Goal: Task Accomplishment & Management: Manage account settings

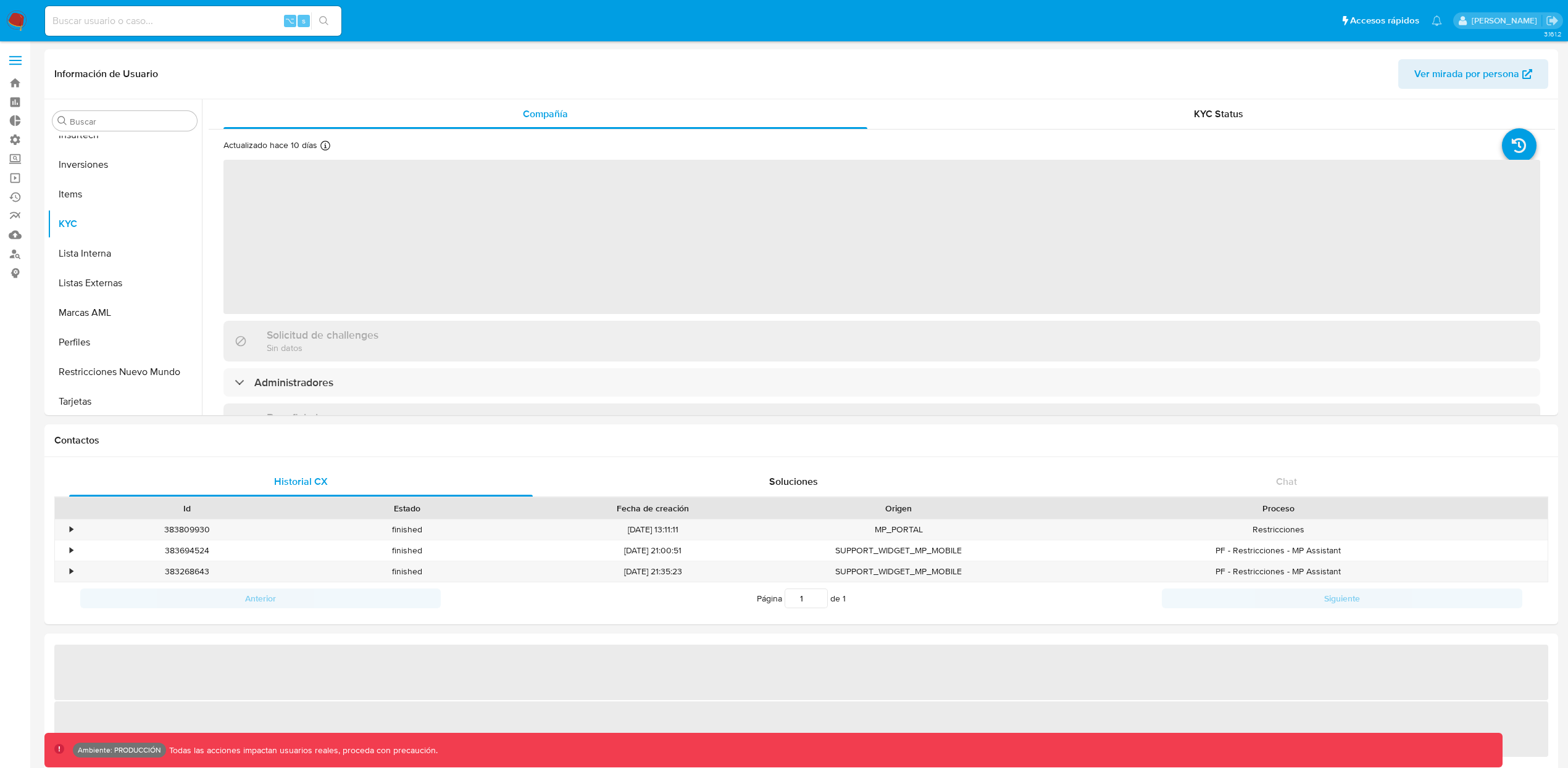
scroll to position [640, 0]
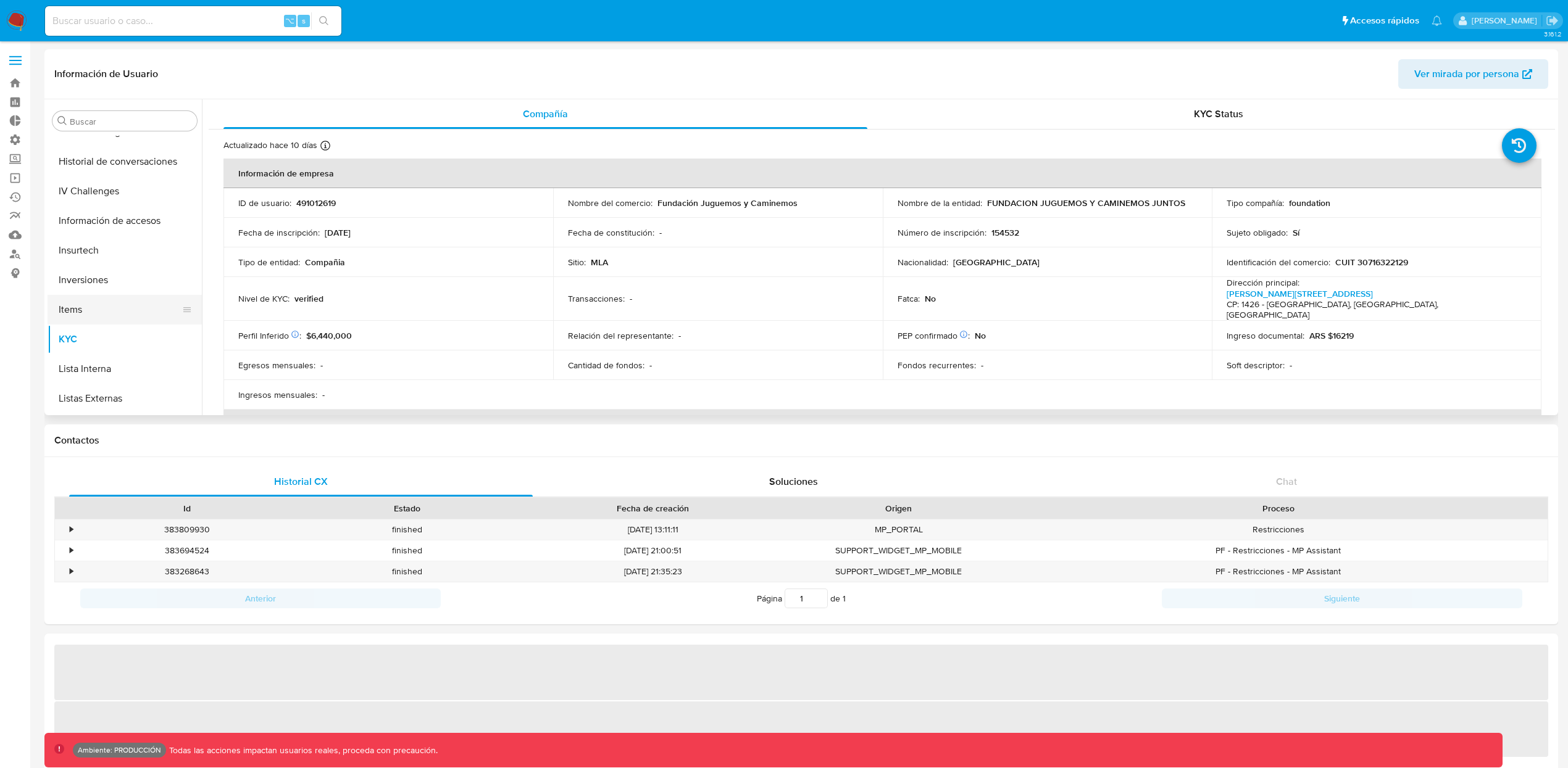
select select "10"
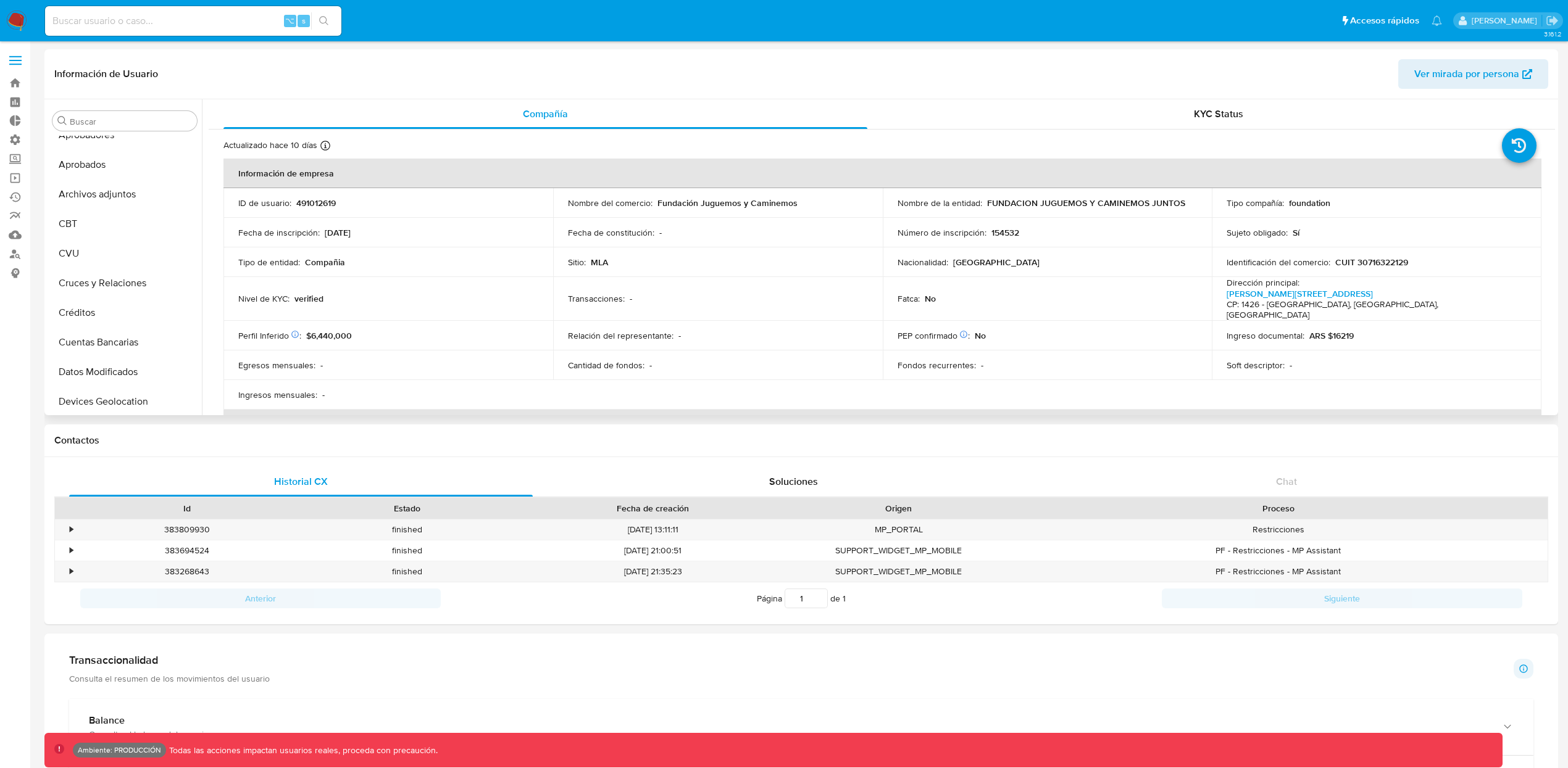
scroll to position [42, 0]
click at [24, 62] on label at bounding box center [15, 60] width 31 height 26
click at [0, 0] on input "checkbox" at bounding box center [0, 0] width 0 height 0
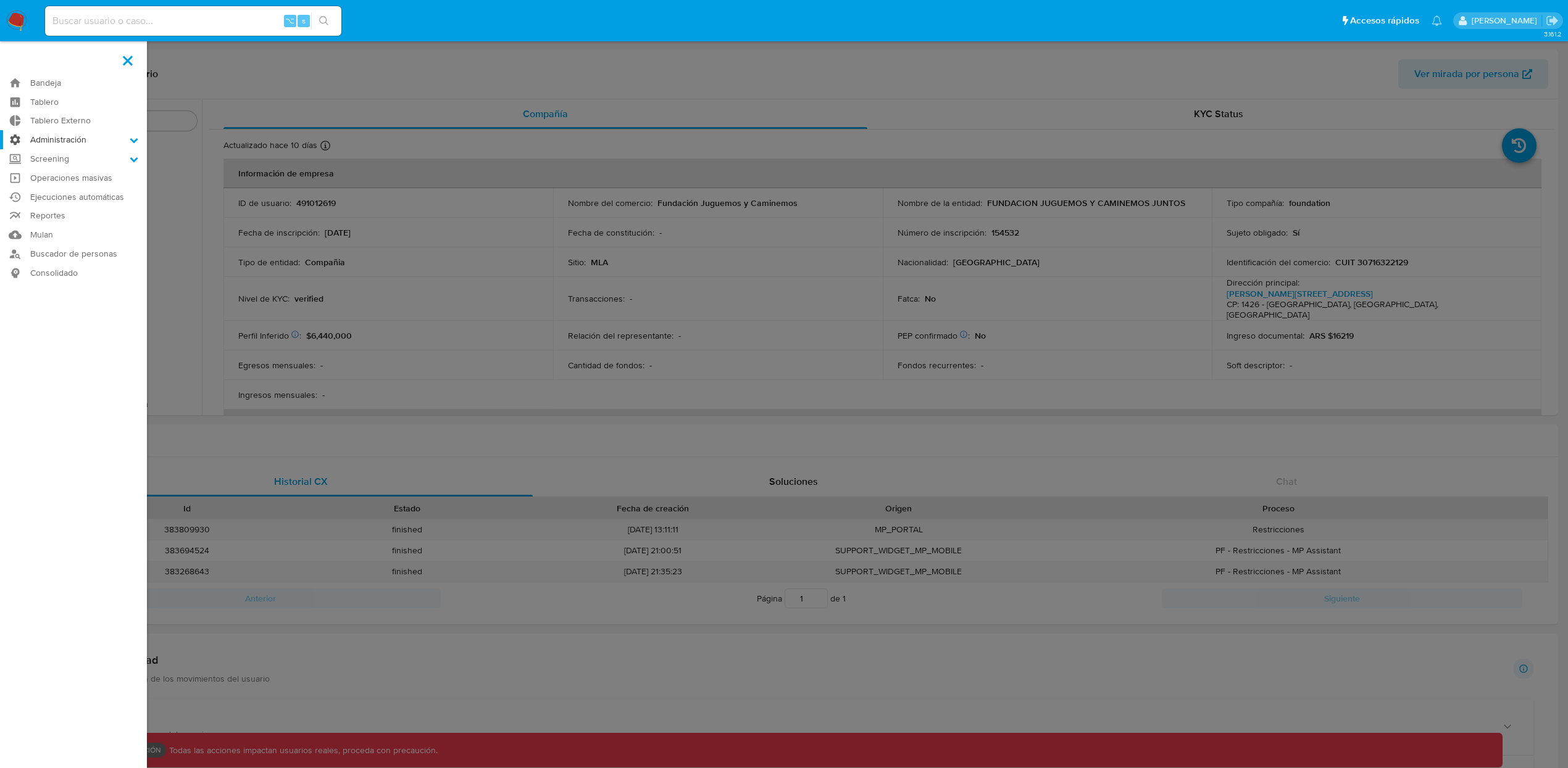
click at [77, 138] on label "Administración" at bounding box center [73, 140] width 147 height 19
click at [0, 0] on input "Administración" at bounding box center [0, 0] width 0 height 0
click at [50, 185] on link "Usuarios" at bounding box center [73, 188] width 147 height 15
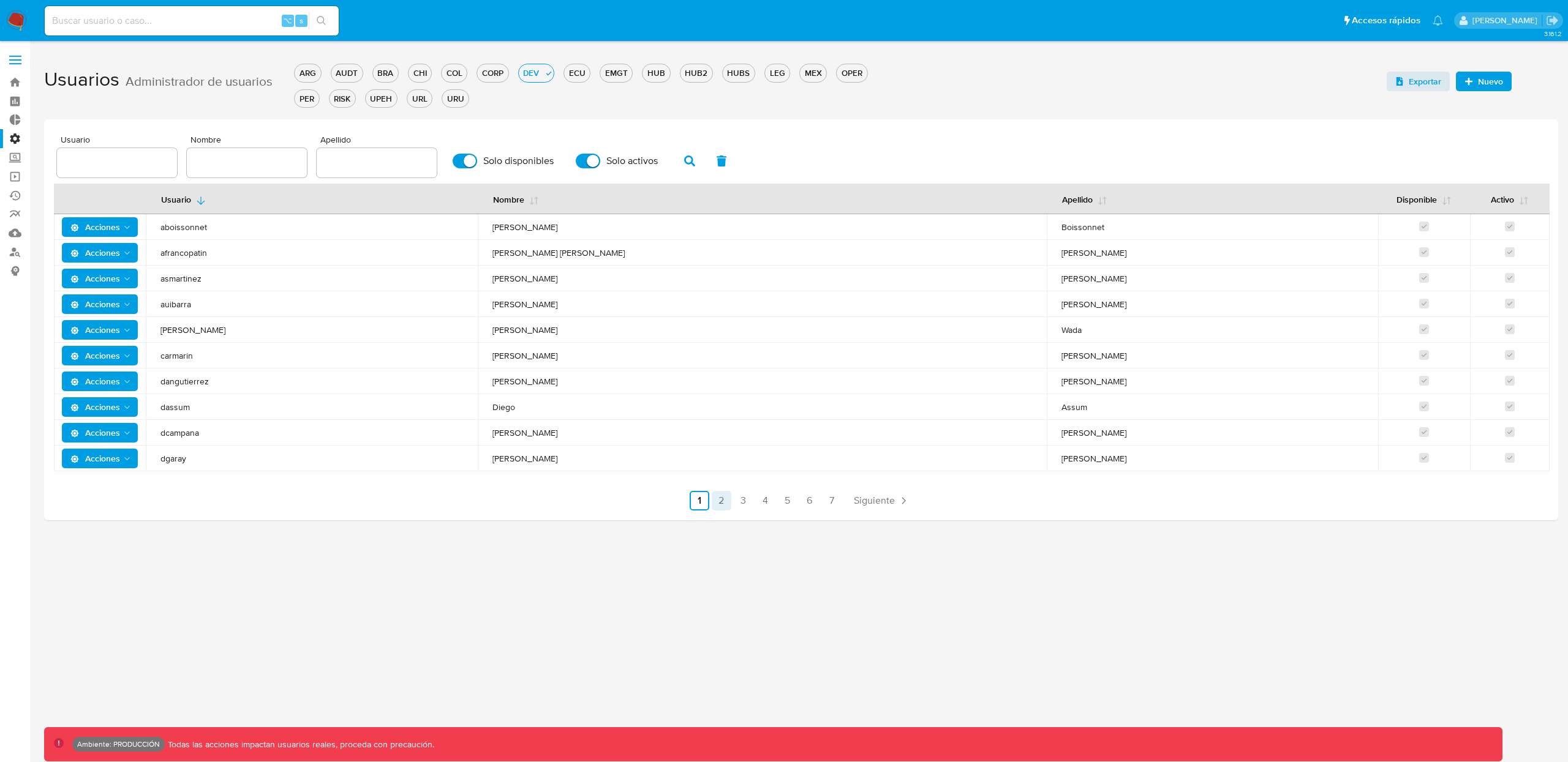
click at [717, 503] on link "2" at bounding box center [722, 501] width 19 height 19
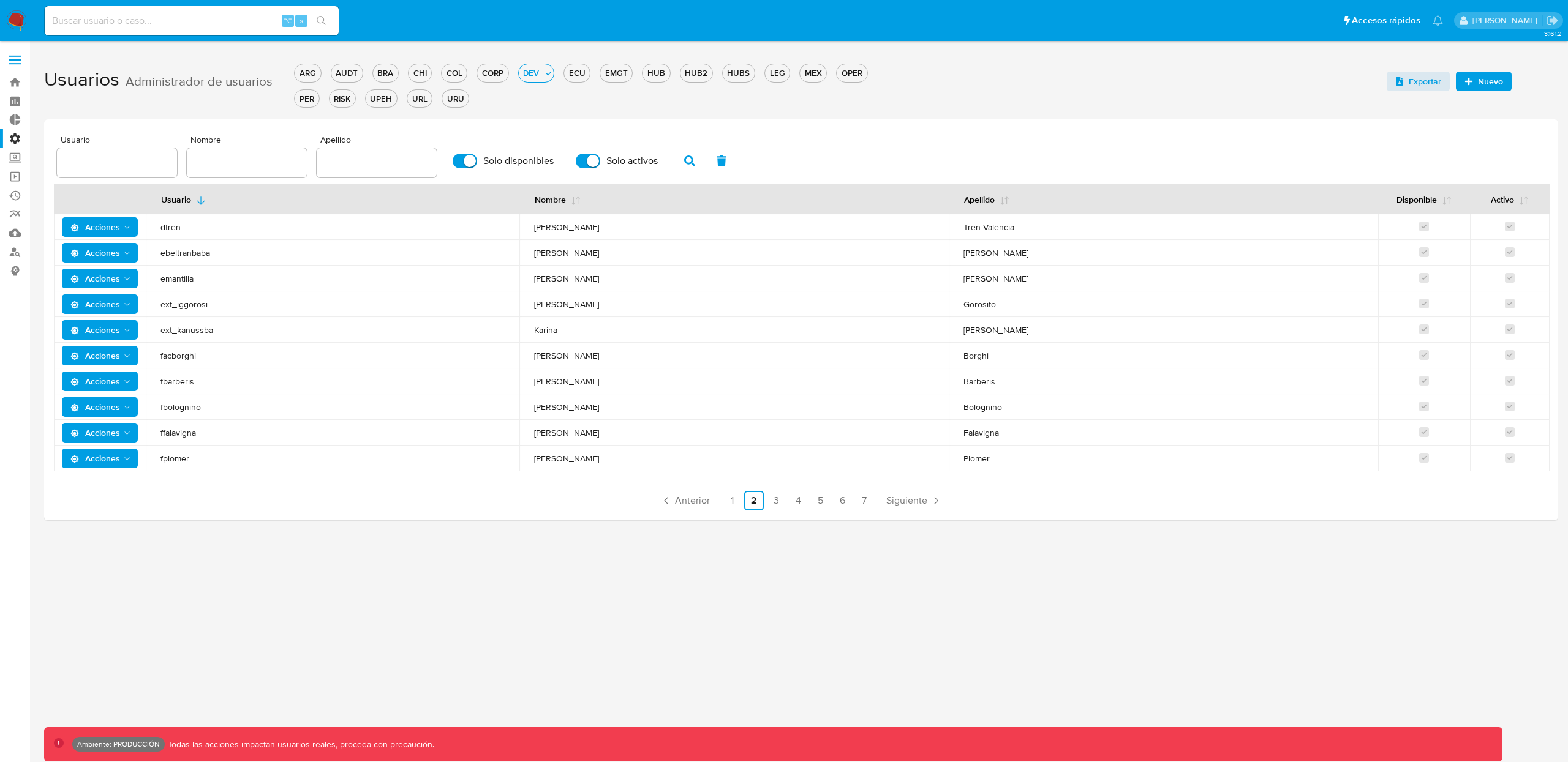
click at [238, 155] on input "text" at bounding box center [247, 163] width 120 height 16
type input "[PERSON_NAME]"
click at [689, 157] on icon "button" at bounding box center [690, 161] width 11 height 11
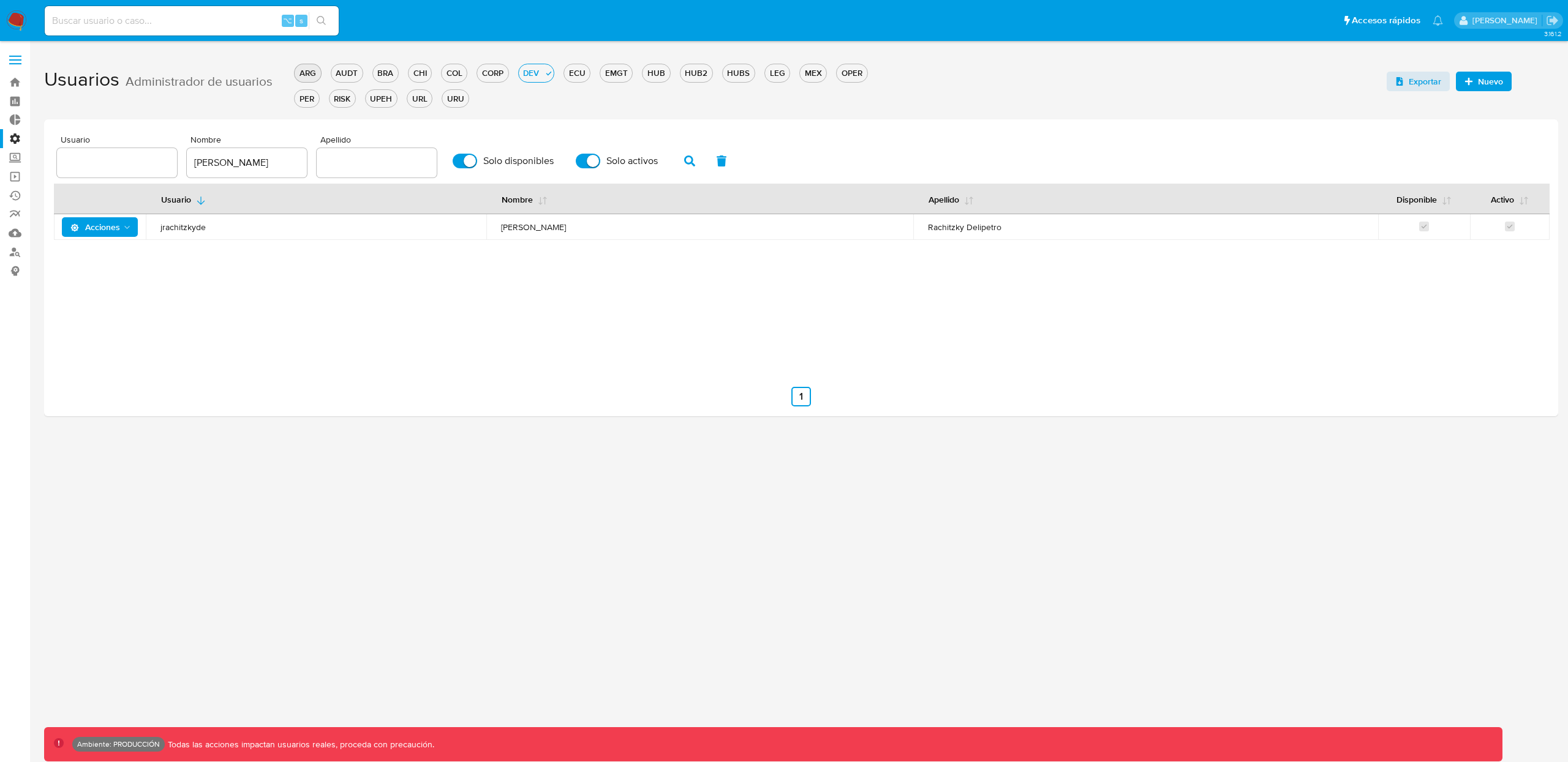
click at [307, 68] on div "ARG" at bounding box center [307, 73] width 26 height 12
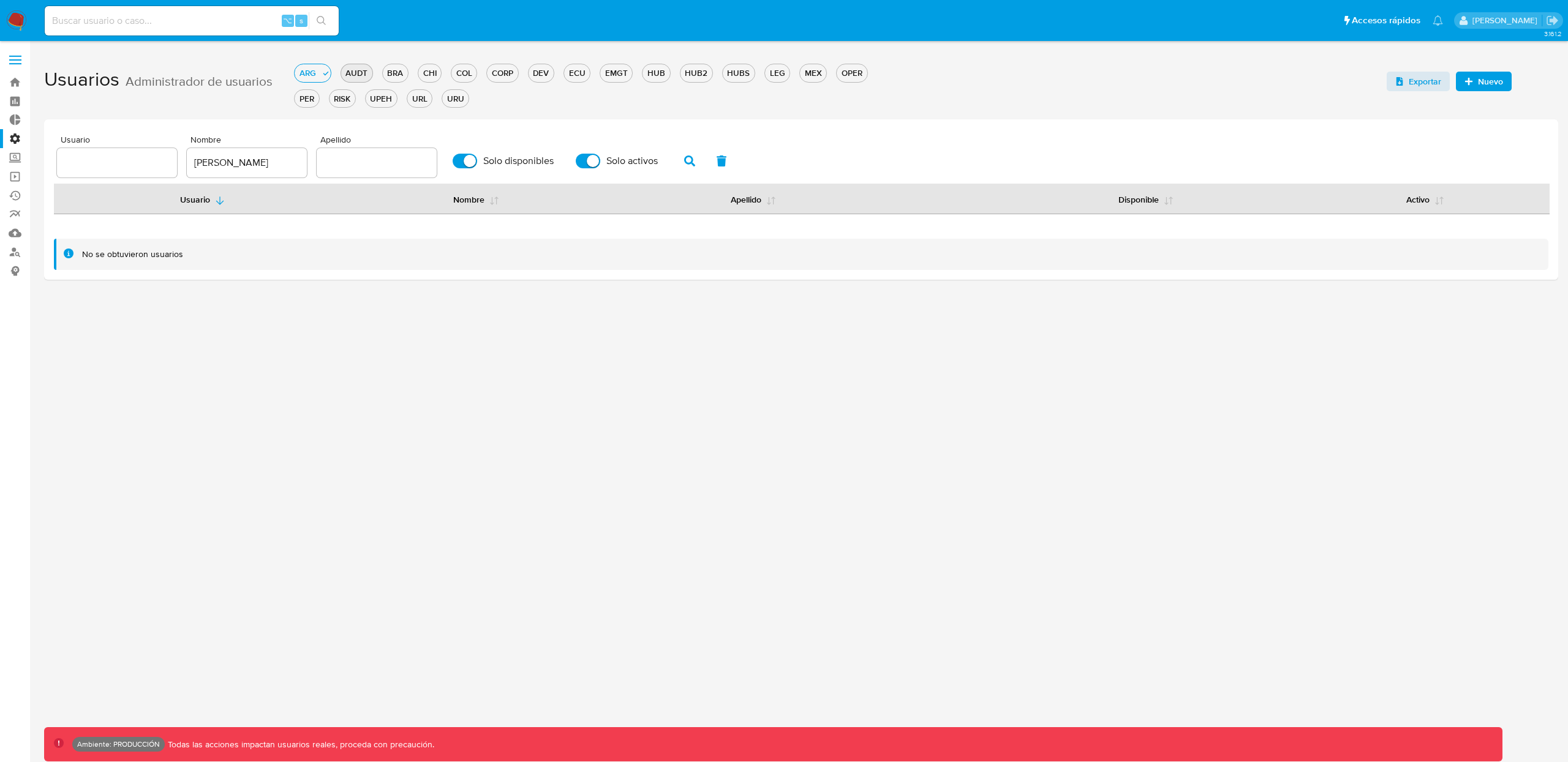
click at [345, 71] on div "AUDT" at bounding box center [356, 73] width 31 height 12
click at [383, 70] on div "BRA" at bounding box center [395, 73] width 25 height 12
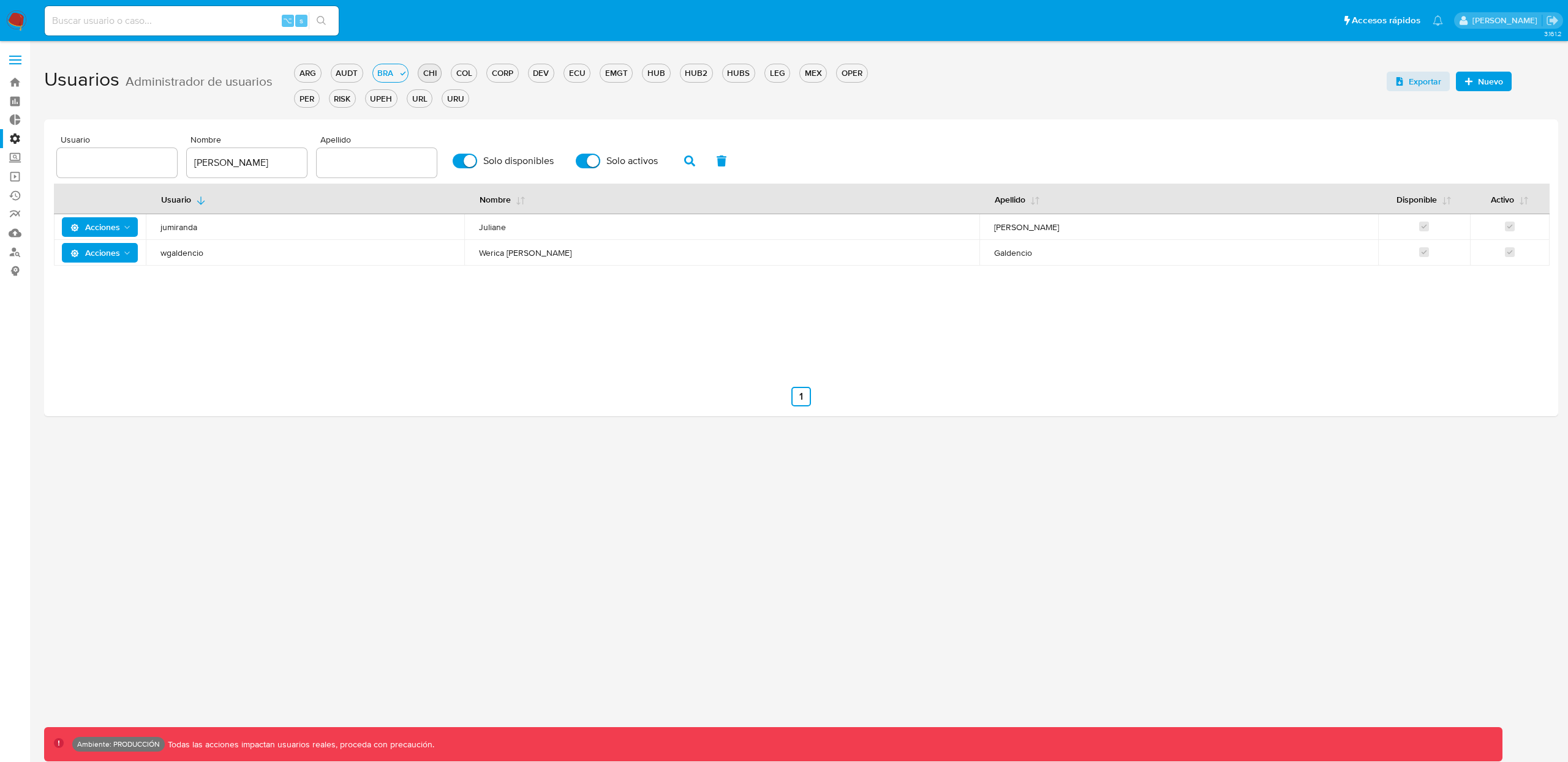
click at [423, 76] on div "CHI" at bounding box center [429, 73] width 23 height 12
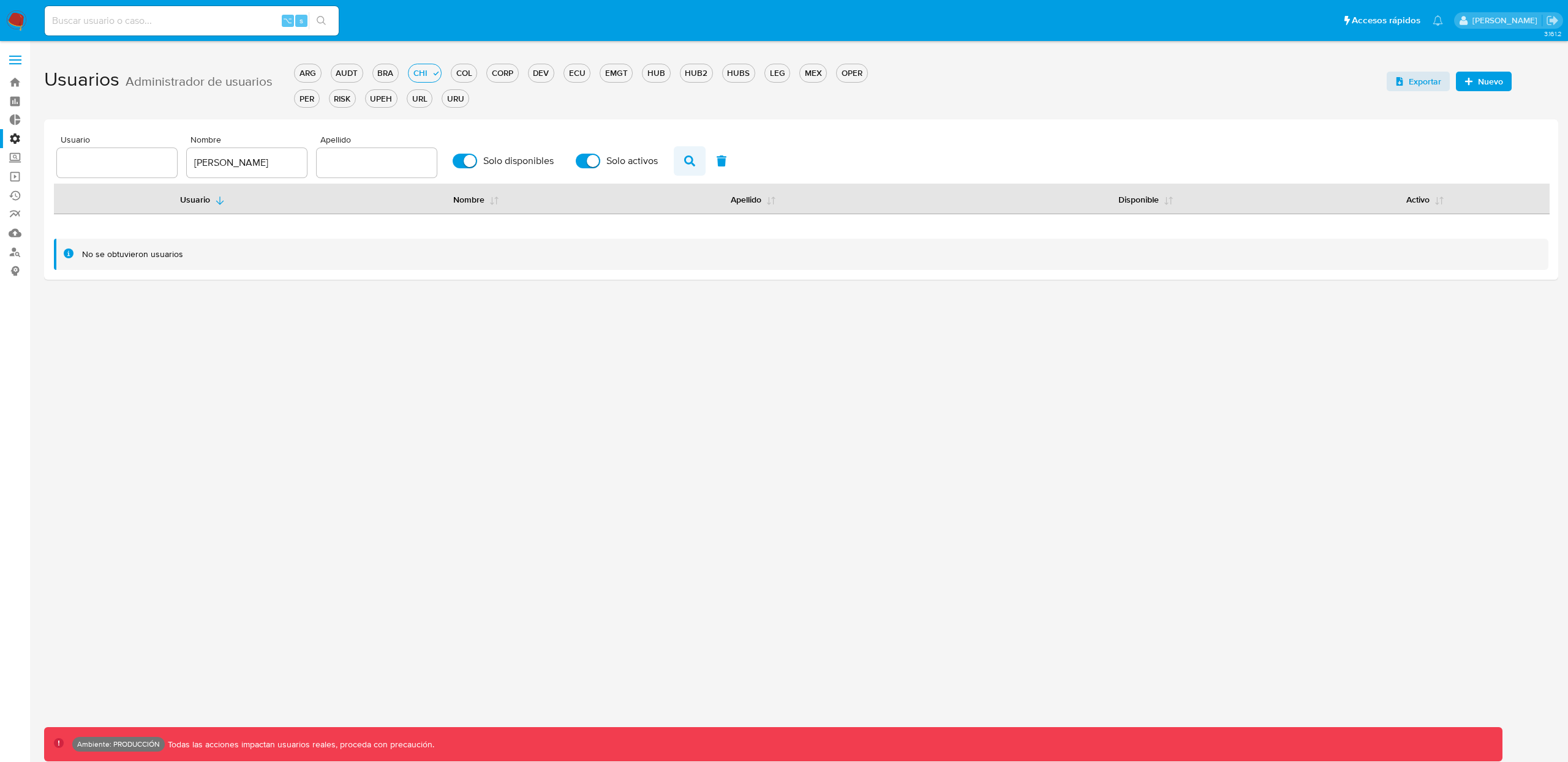
click at [684, 164] on icon "button" at bounding box center [690, 161] width 11 height 11
click at [470, 70] on div "COL" at bounding box center [464, 73] width 25 height 12
click at [684, 161] on icon "button" at bounding box center [690, 161] width 11 height 11
click at [312, 71] on div "ARG" at bounding box center [307, 73] width 26 height 12
click at [688, 167] on span "button" at bounding box center [690, 161] width 11 height 21
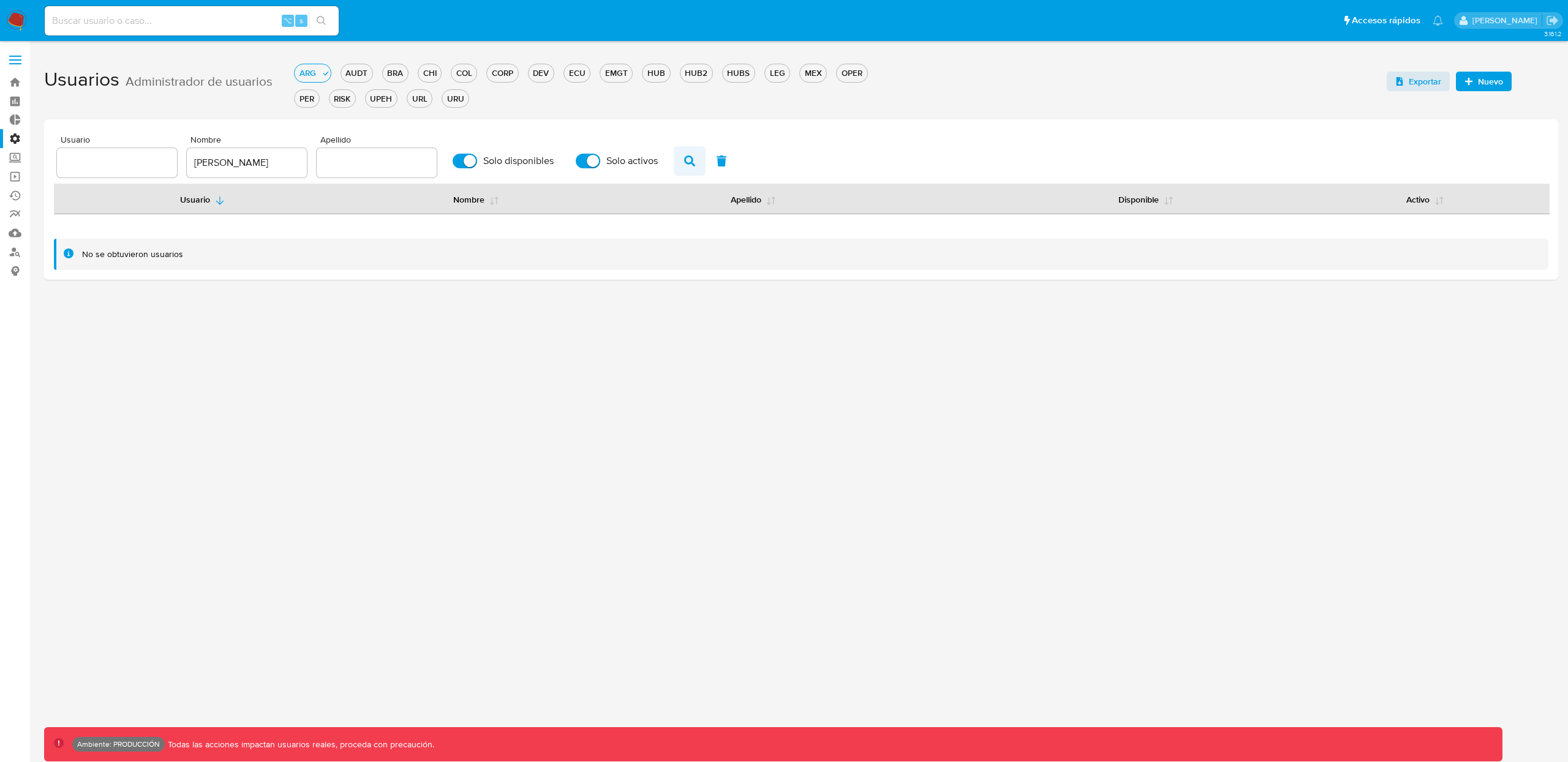
click at [684, 164] on icon "button" at bounding box center [690, 161] width 11 height 11
click at [442, 100] on div "ARG AUDT BRA CHI COL CORP DEV ECU EMGT HUB HUB2 HUBS LEG MEX OPER PER RISK UPEH…" at bounding box center [600, 84] width 613 height 51
click at [462, 94] on div "URU" at bounding box center [456, 99] width 26 height 12
click at [684, 158] on icon "button" at bounding box center [690, 161] width 11 height 11
click at [394, 95] on div "URL" at bounding box center [385, 99] width 25 height 12
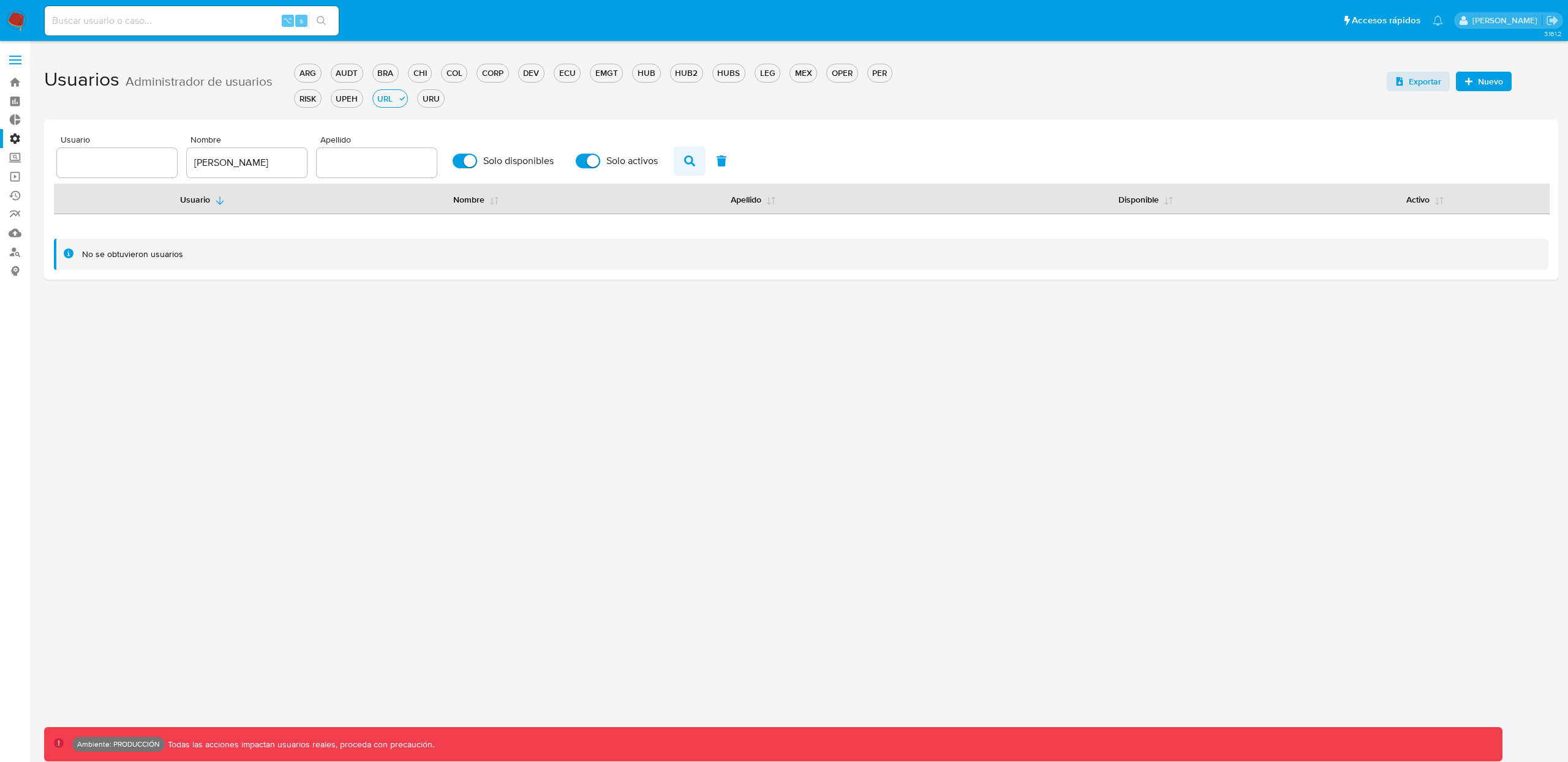
click at [688, 160] on icon "button" at bounding box center [690, 161] width 11 height 11
click at [337, 96] on div "UPEH" at bounding box center [347, 99] width 31 height 12
click at [687, 161] on icon "button" at bounding box center [690, 161] width 11 height 11
click at [300, 93] on div "RISK" at bounding box center [307, 99] width 26 height 12
click at [870, 73] on div "PER" at bounding box center [879, 73] width 24 height 12
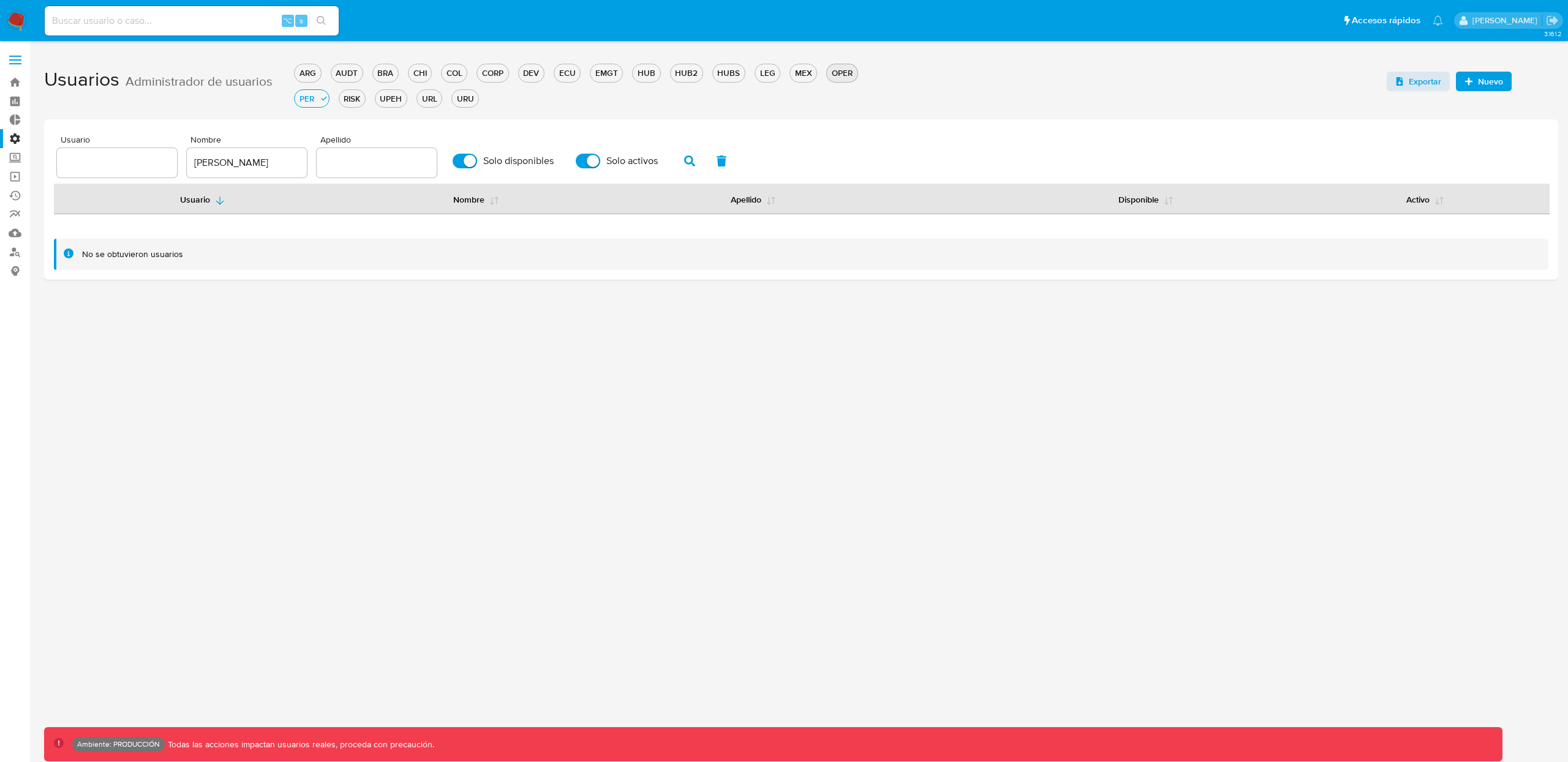
click at [852, 73] on div "OPER" at bounding box center [842, 73] width 30 height 12
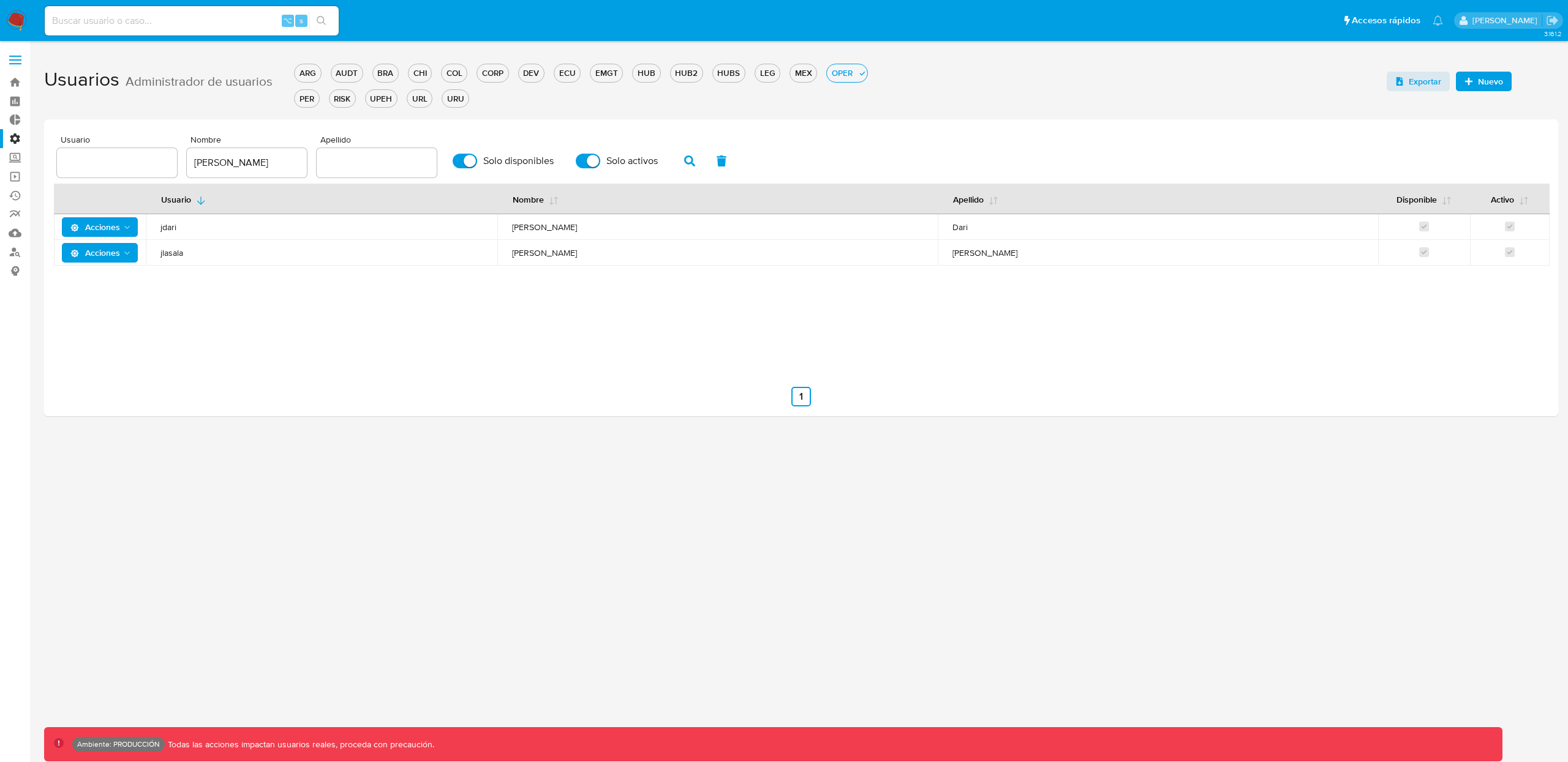
click at [84, 261] on td "Acciones" at bounding box center [99, 252] width 92 height 25
click at [106, 245] on span "Acciones" at bounding box center [95, 253] width 50 height 19
click at [94, 313] on button "Permisos" at bounding box center [102, 313] width 110 height 30
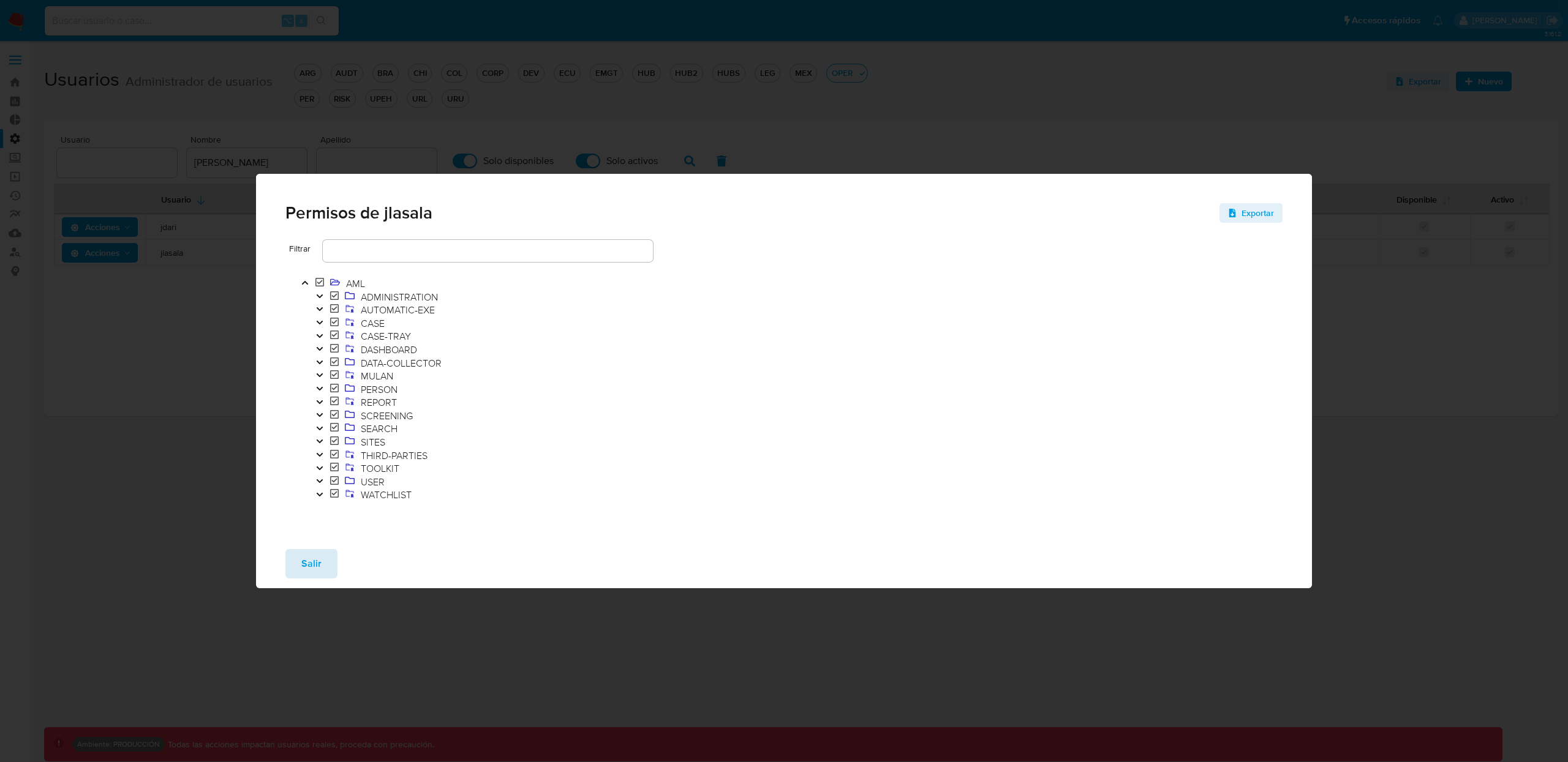
click at [316, 570] on span "Salir" at bounding box center [311, 564] width 20 height 27
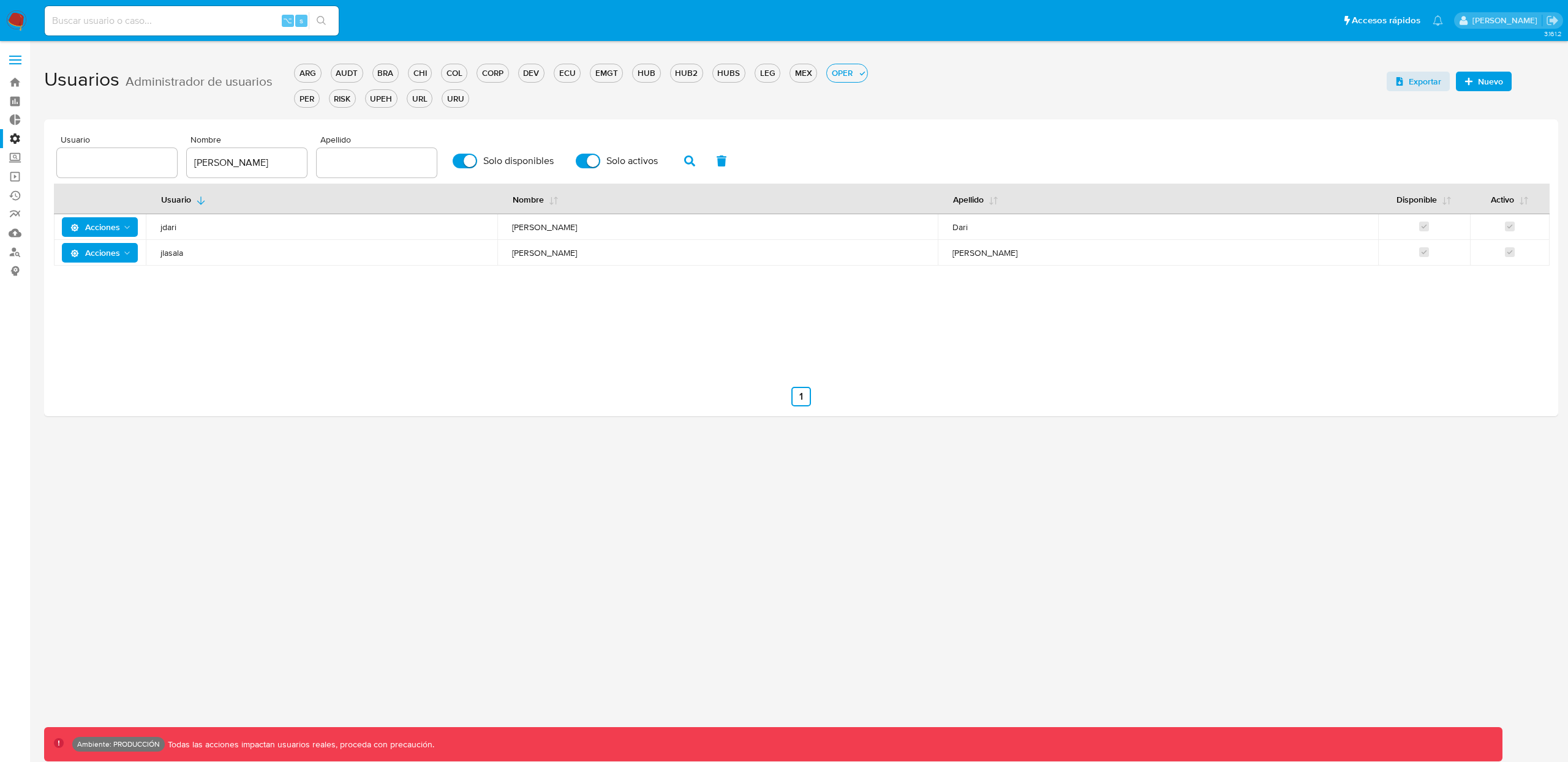
click at [128, 249] on icon "Acciones" at bounding box center [128, 254] width 10 height 10
click at [80, 305] on button "Permisos" at bounding box center [102, 313] width 110 height 30
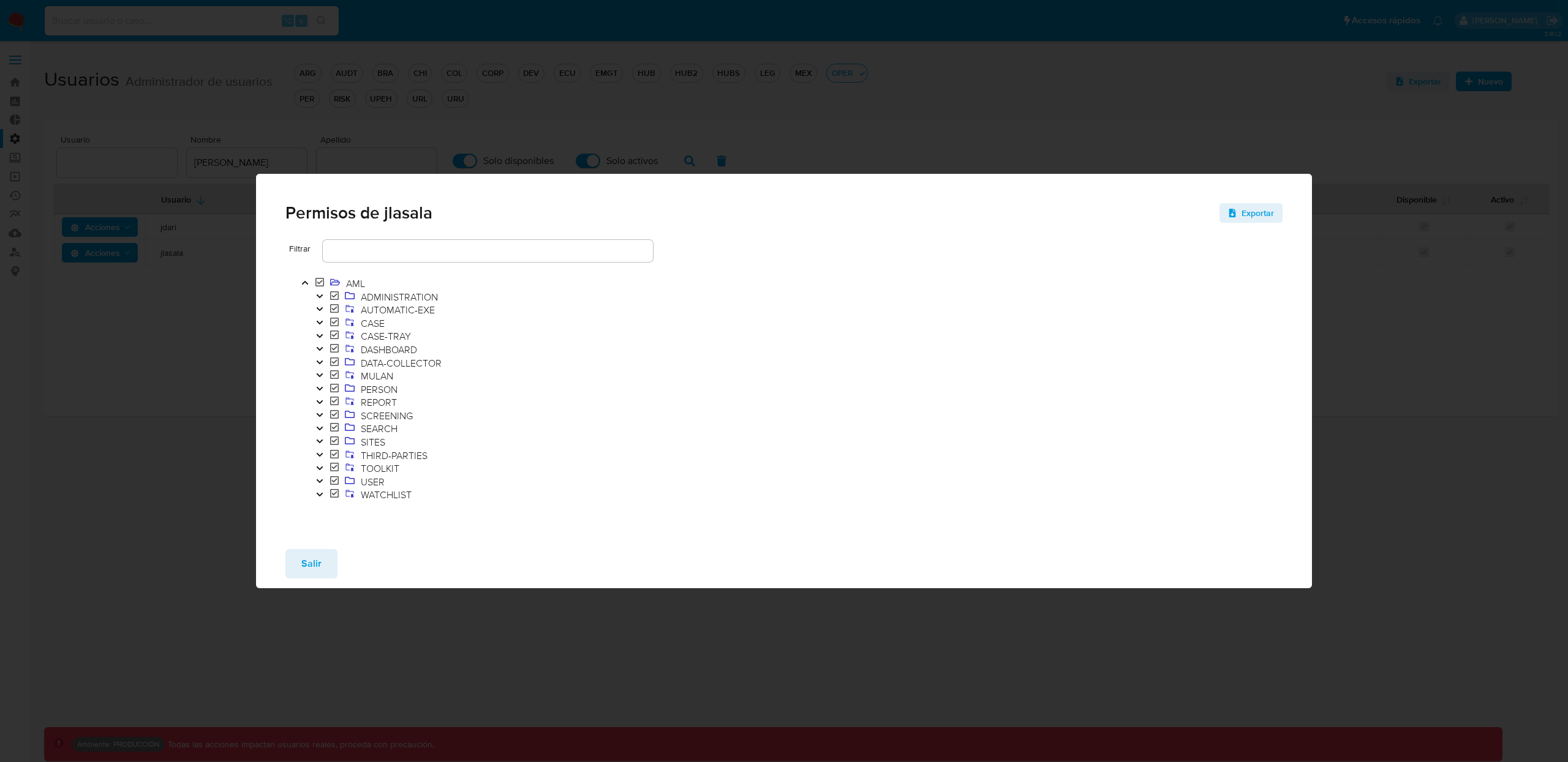
click at [320, 483] on icon "Toggle" at bounding box center [320, 481] width 8 height 8
